Goal: Navigation & Orientation: Find specific page/section

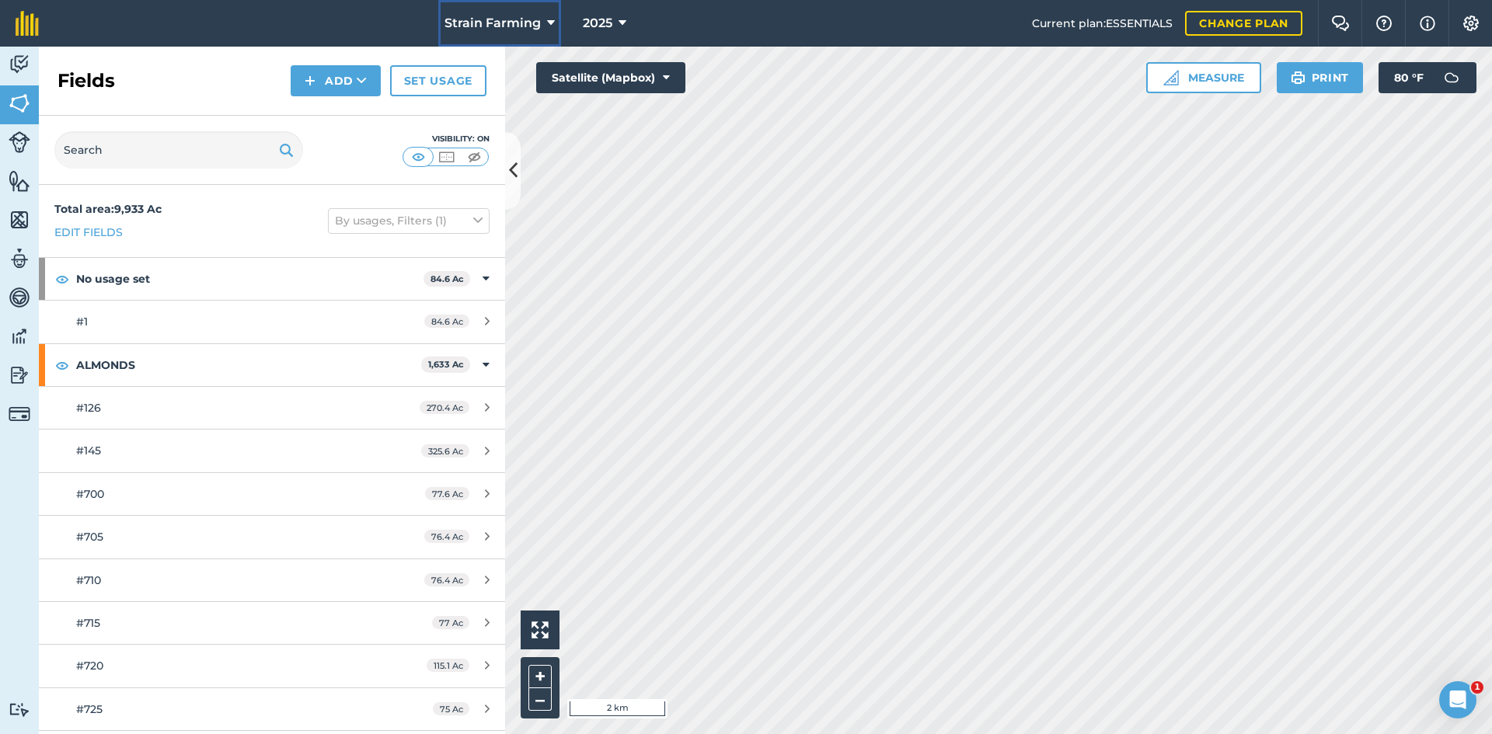
click at [527, 20] on span "Strain Farming" at bounding box center [492, 23] width 96 height 19
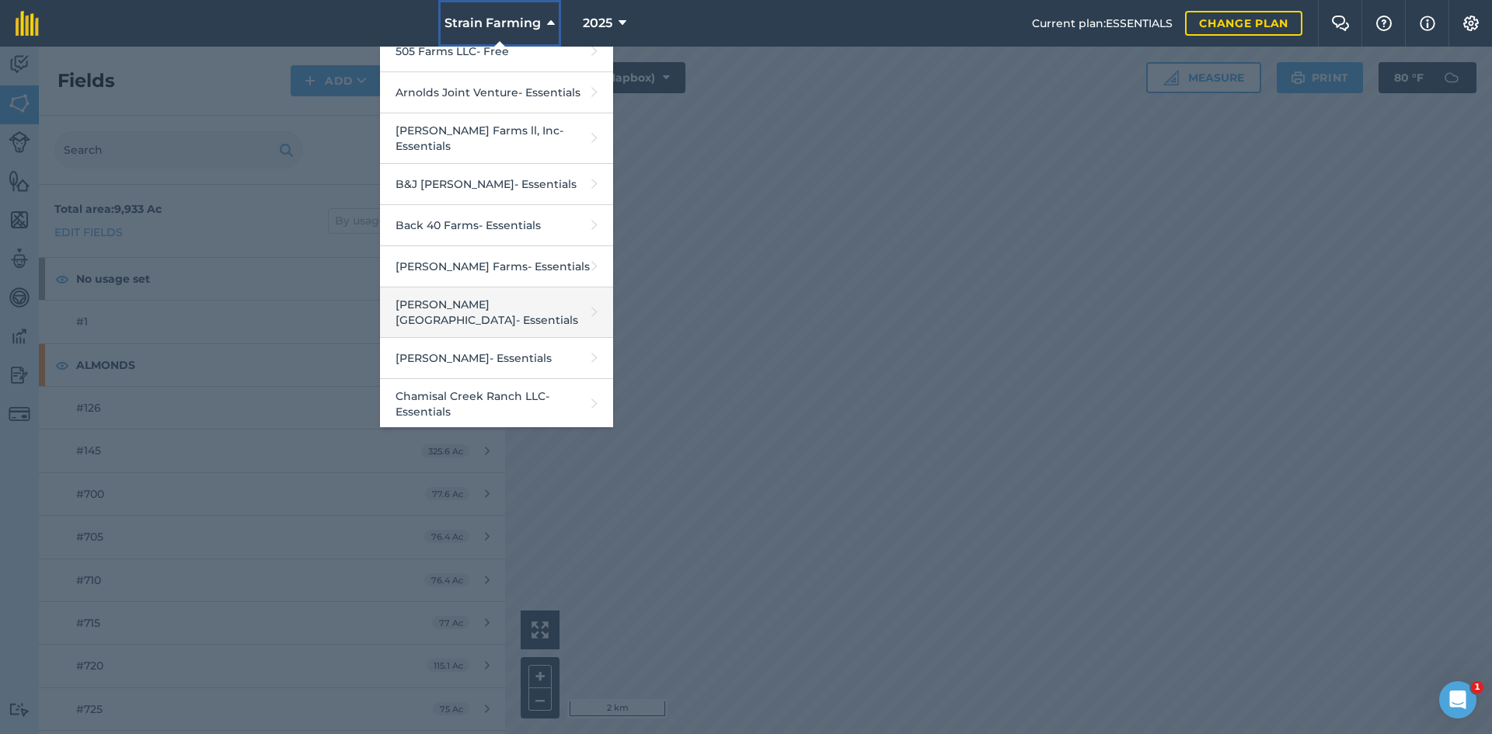
scroll to position [155, 0]
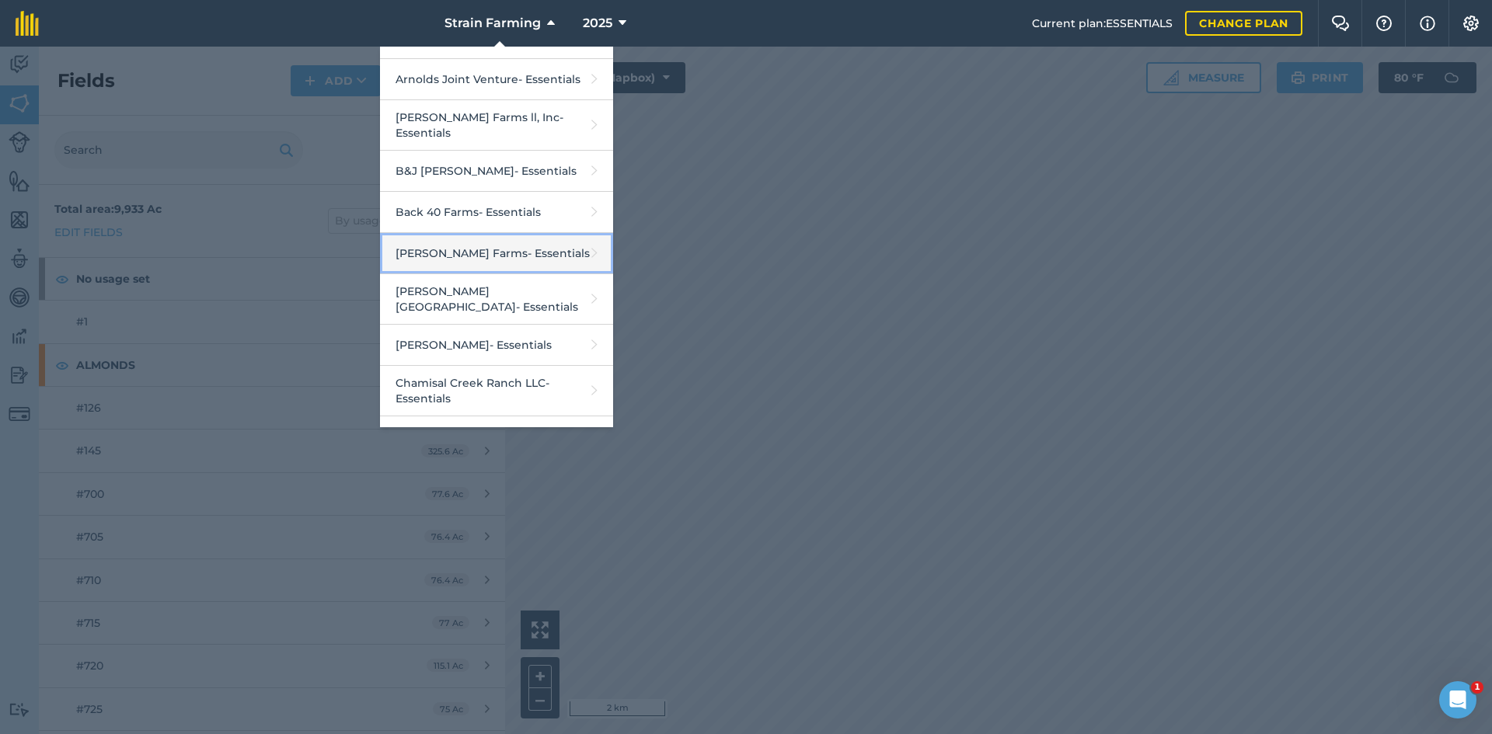
click at [497, 256] on link "[PERSON_NAME] Farms - Essentials" at bounding box center [496, 253] width 233 height 41
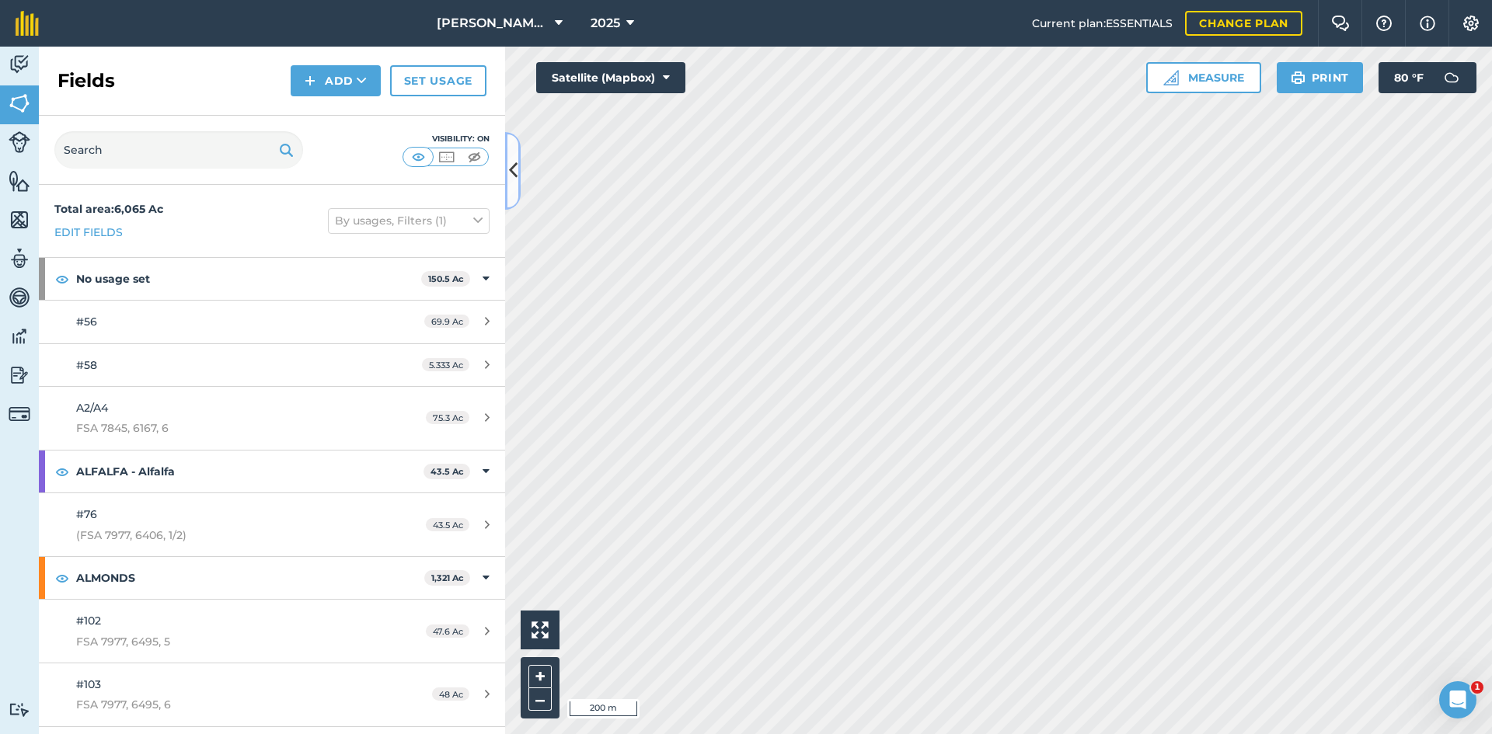
click at [515, 170] on icon at bounding box center [513, 170] width 9 height 27
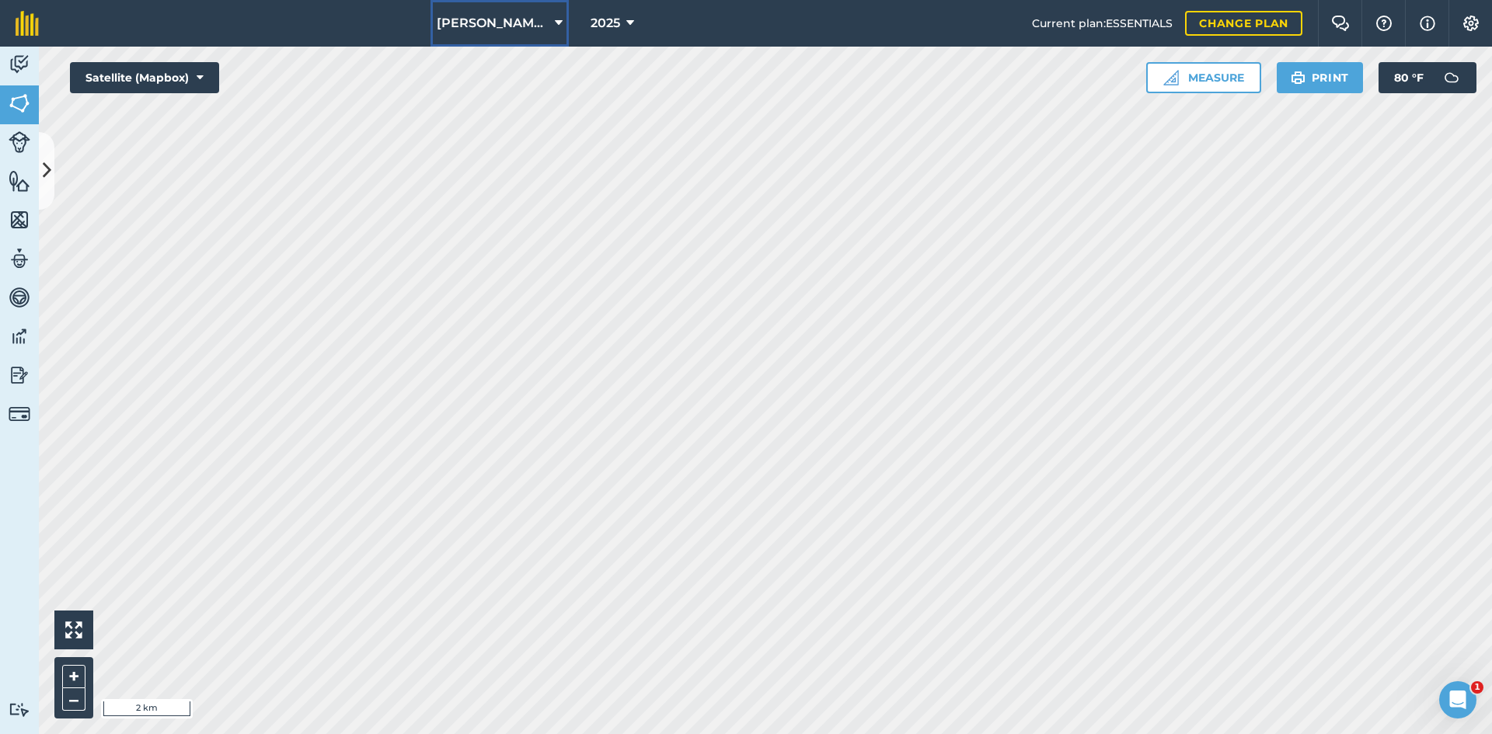
click at [477, 9] on button "[PERSON_NAME] Farms" at bounding box center [499, 23] width 138 height 47
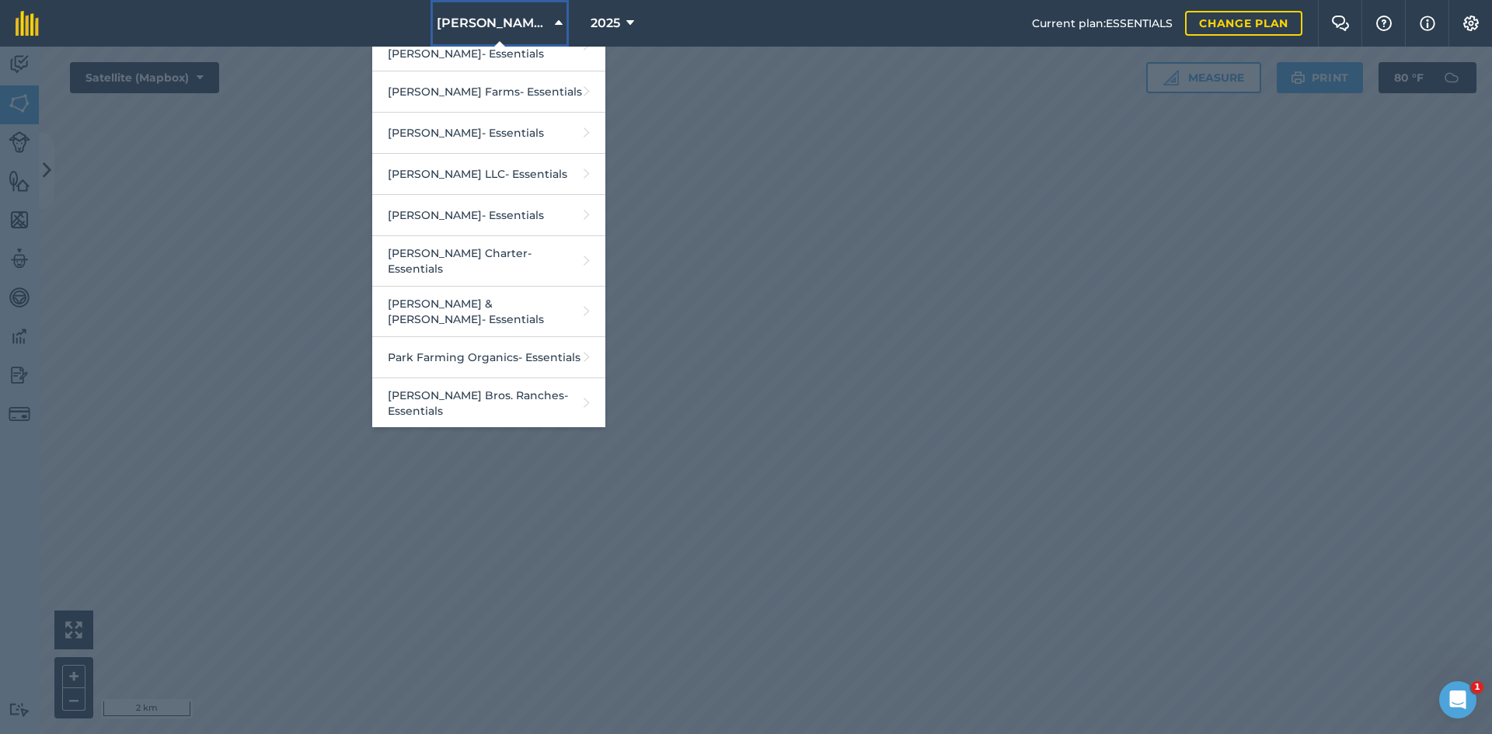
scroll to position [2719, 0]
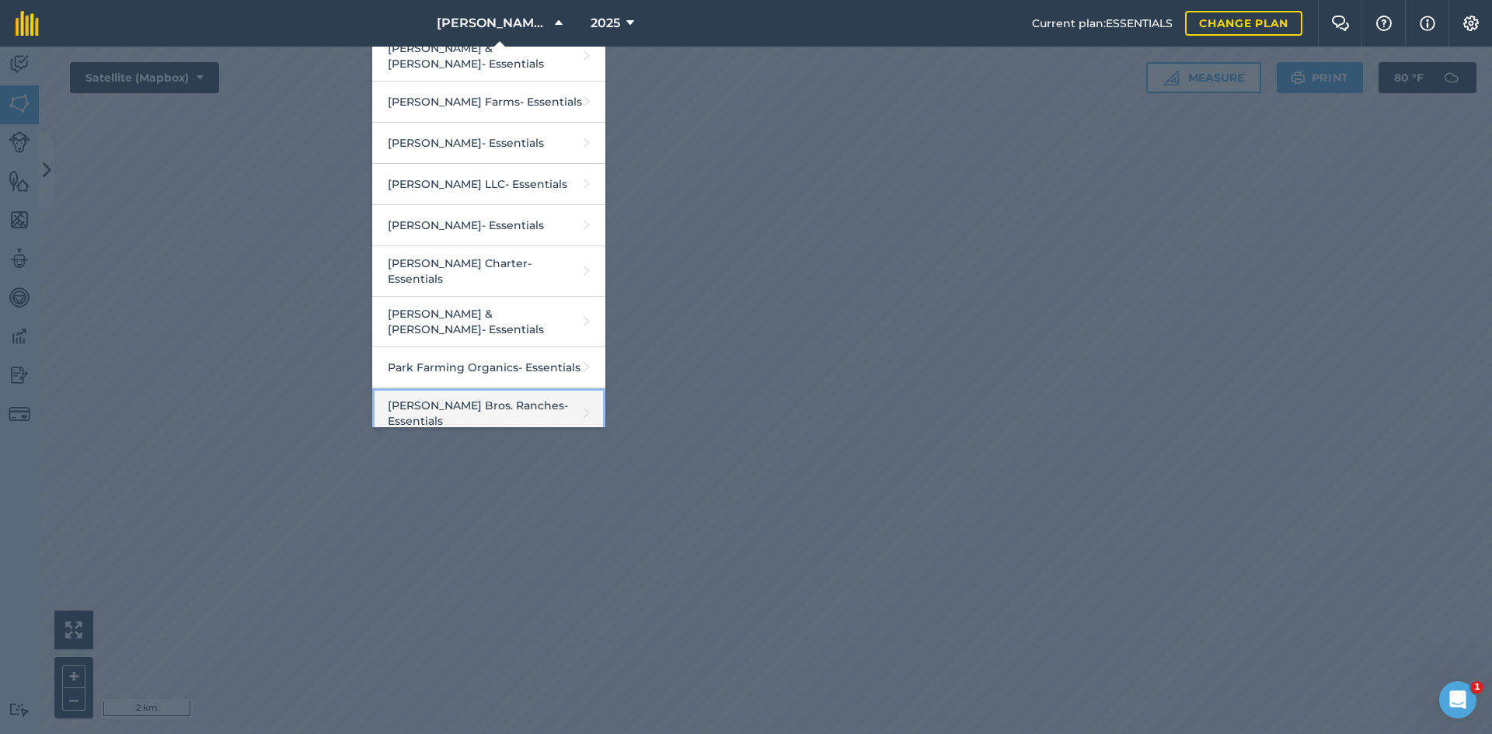
click at [467, 388] on link "[PERSON_NAME] Bros. Ranches - Essentials" at bounding box center [488, 413] width 233 height 50
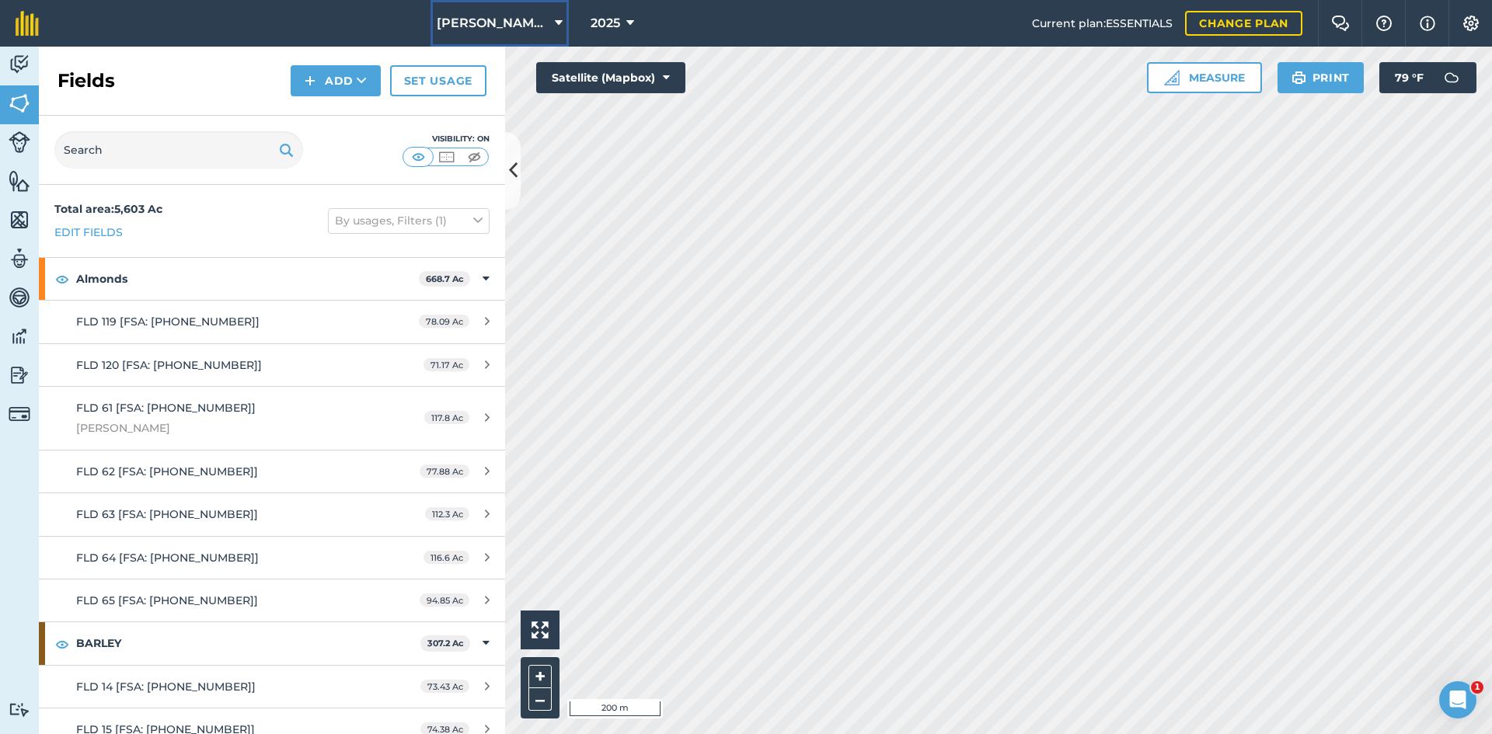
click at [504, 23] on span "[PERSON_NAME] Bros. Ranches" at bounding box center [493, 23] width 112 height 19
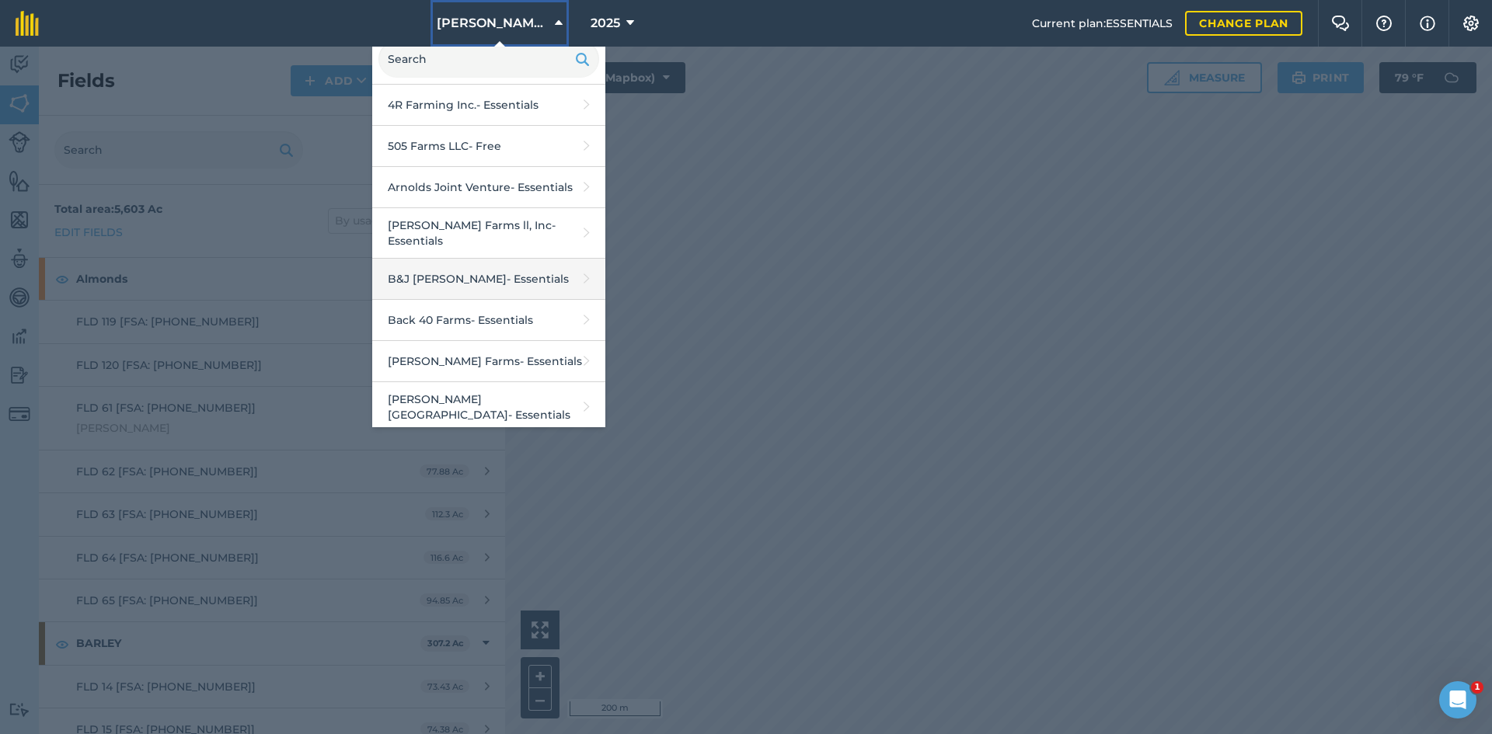
scroll to position [155, 0]
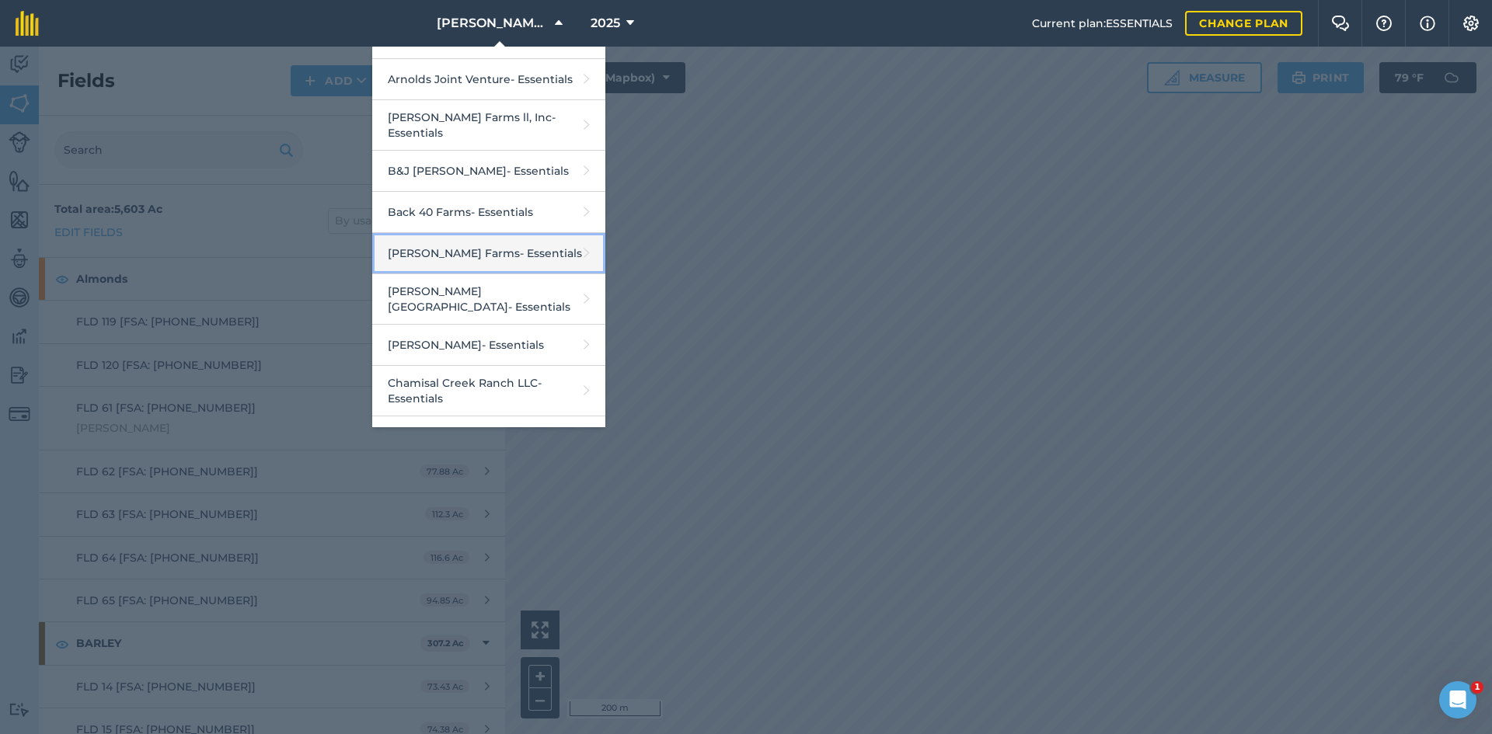
click at [437, 241] on link "[PERSON_NAME] Farms - Essentials" at bounding box center [488, 253] width 233 height 41
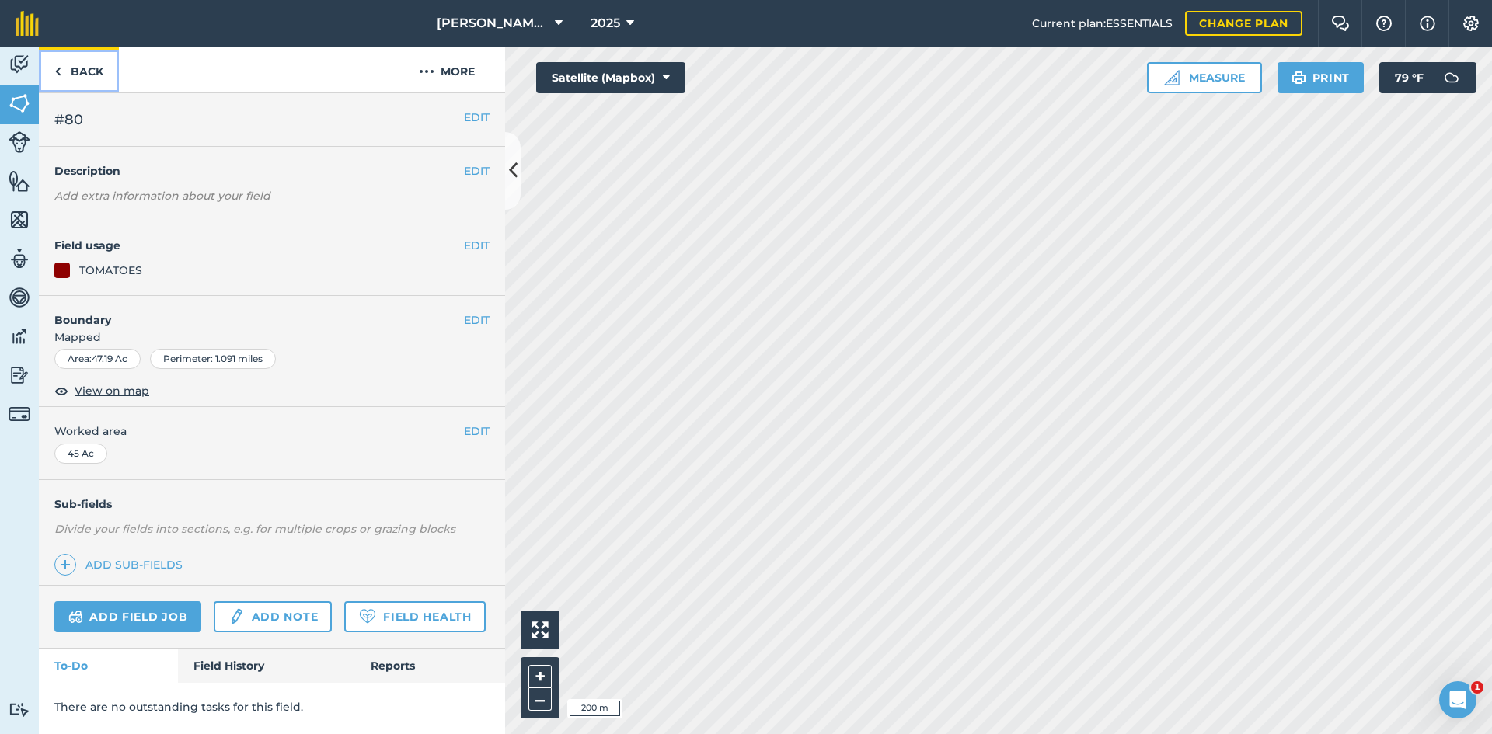
click at [92, 63] on link "Back" at bounding box center [79, 70] width 80 height 46
click at [95, 75] on link "Back" at bounding box center [79, 70] width 80 height 46
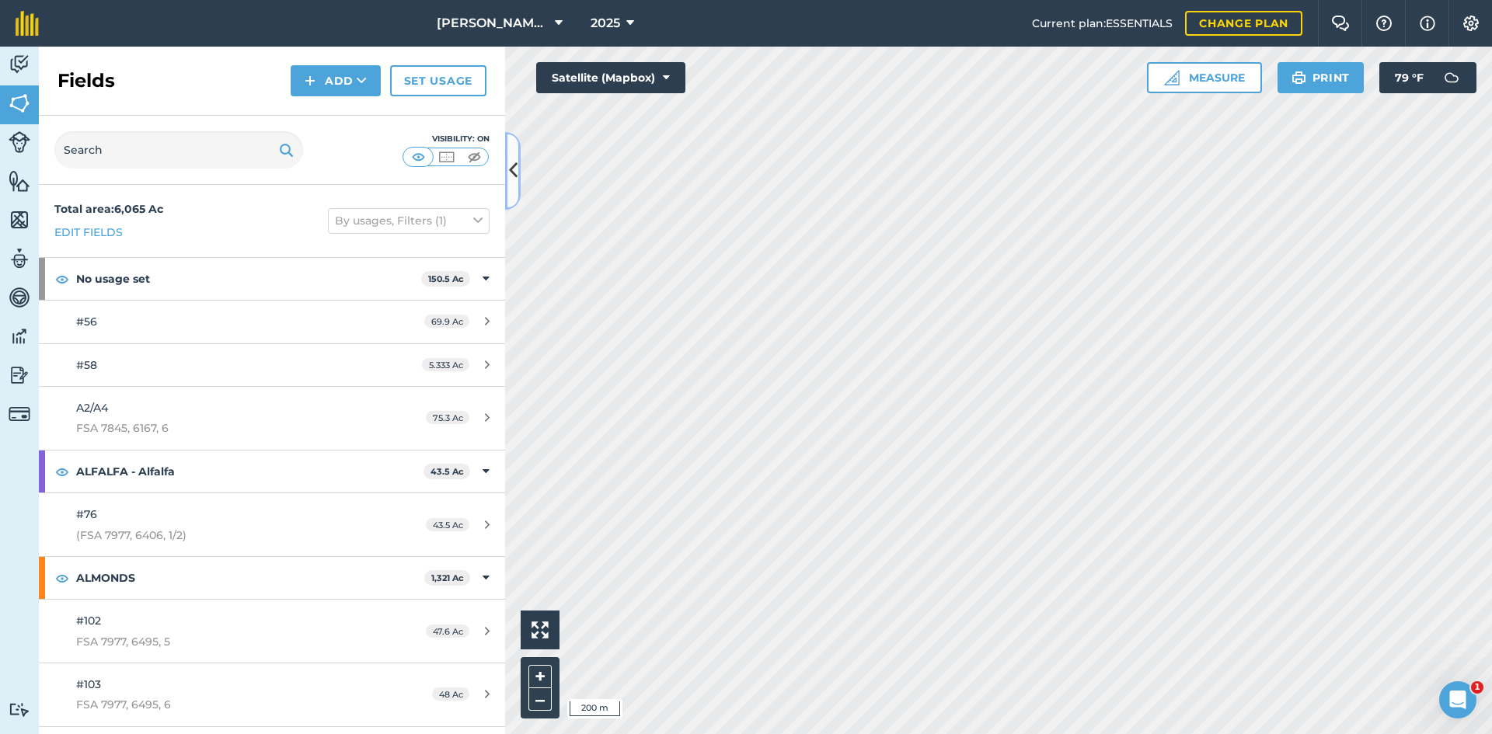
click at [509, 172] on icon at bounding box center [513, 170] width 9 height 27
